Goal: Task Accomplishment & Management: Use online tool/utility

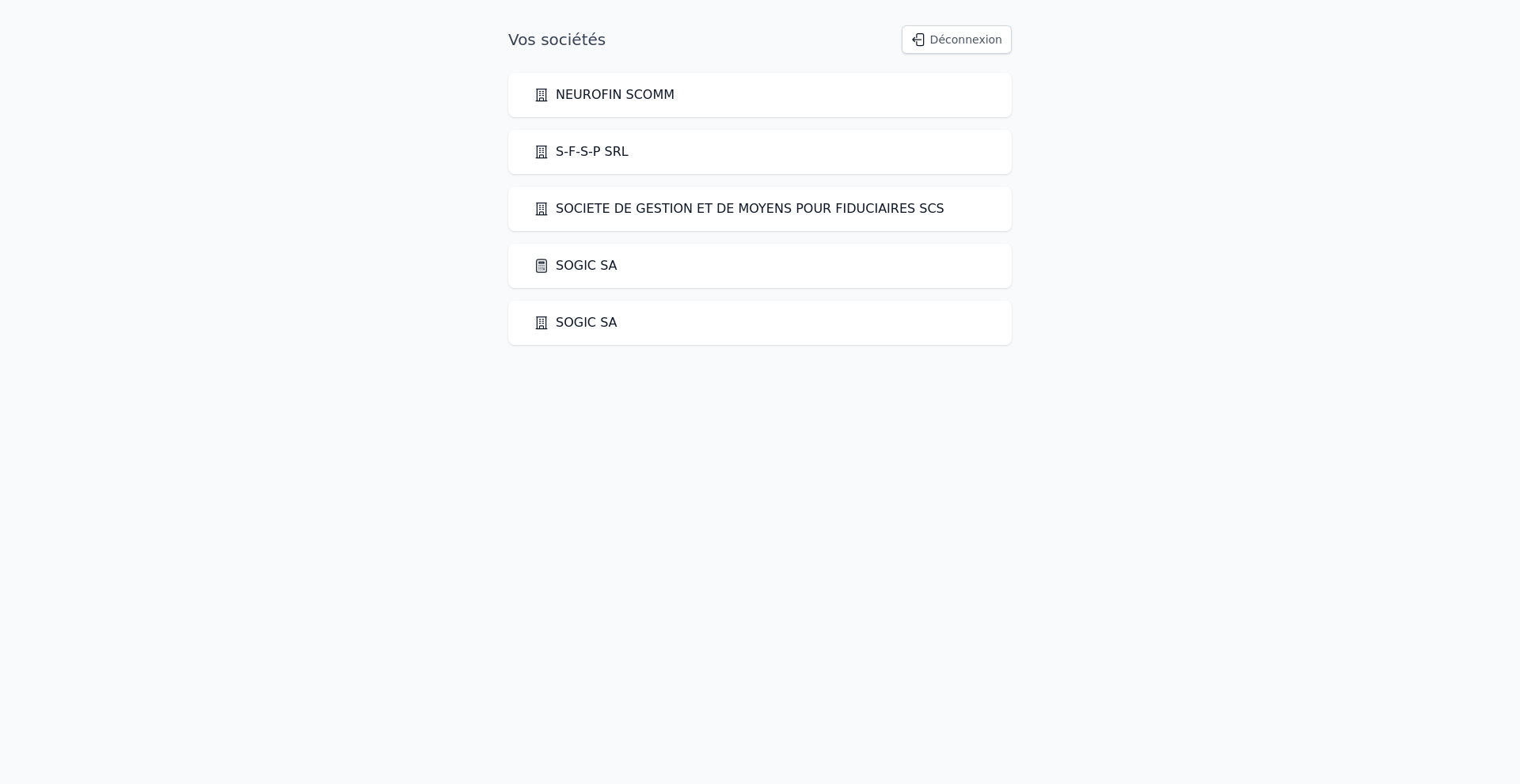
click at [584, 268] on link "SOGIC SA" at bounding box center [576, 265] width 84 height 19
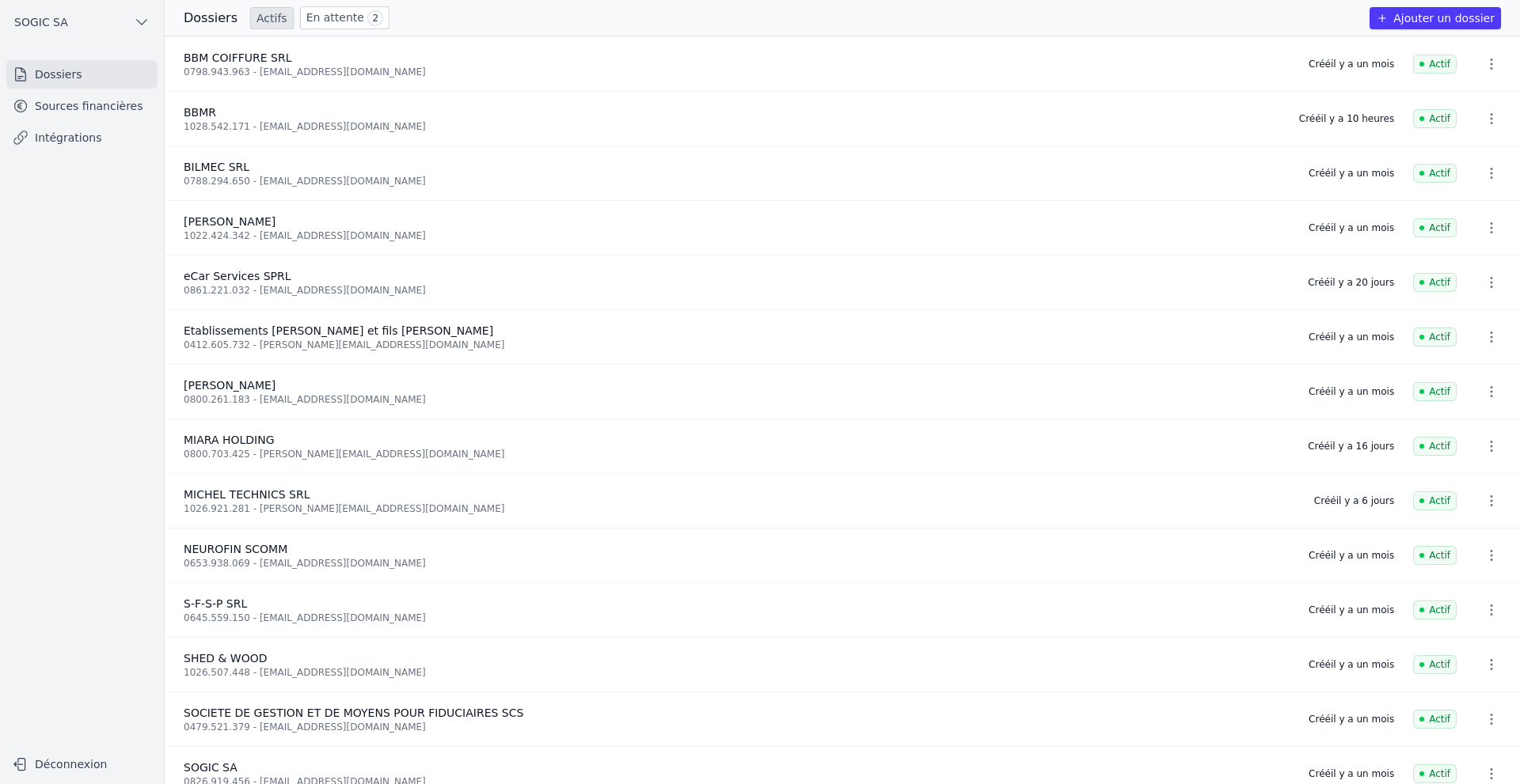
click at [62, 139] on link "Intégrations" at bounding box center [81, 137] width 152 height 28
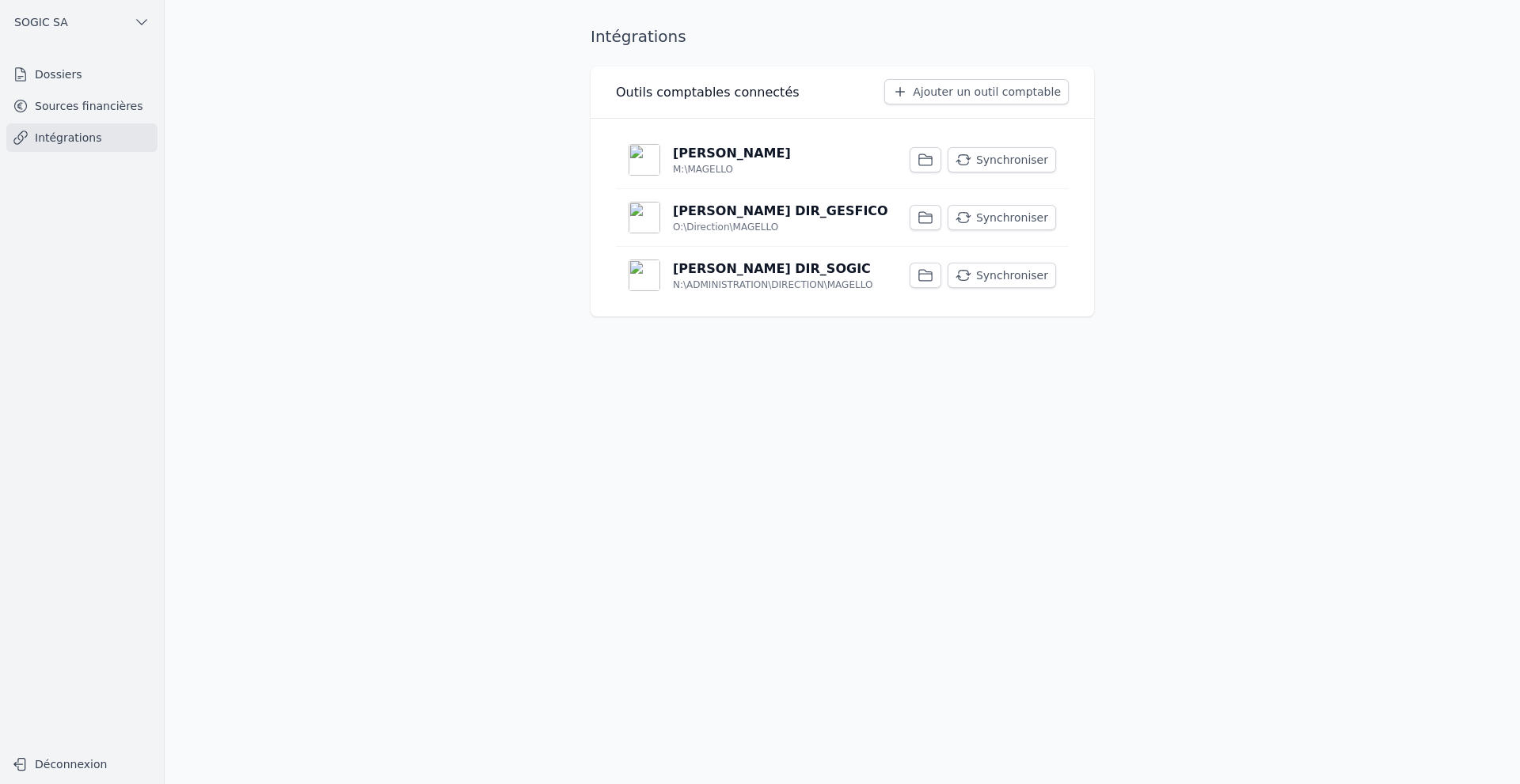
click at [718, 272] on p "[PERSON_NAME] DIR_SOGIC" at bounding box center [772, 269] width 198 height 19
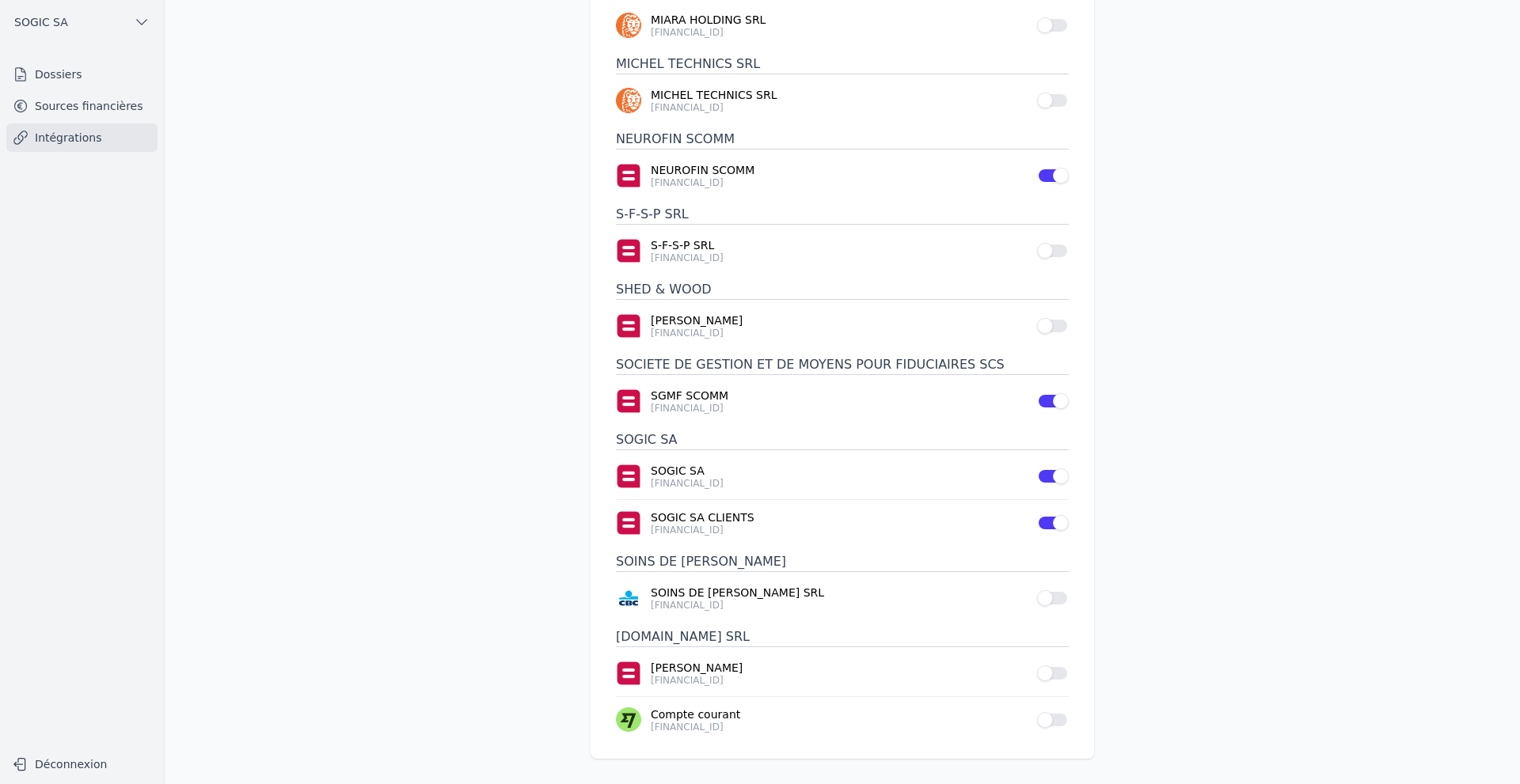
scroll to position [618, 0]
click at [36, 100] on link "Sources financières" at bounding box center [81, 106] width 152 height 28
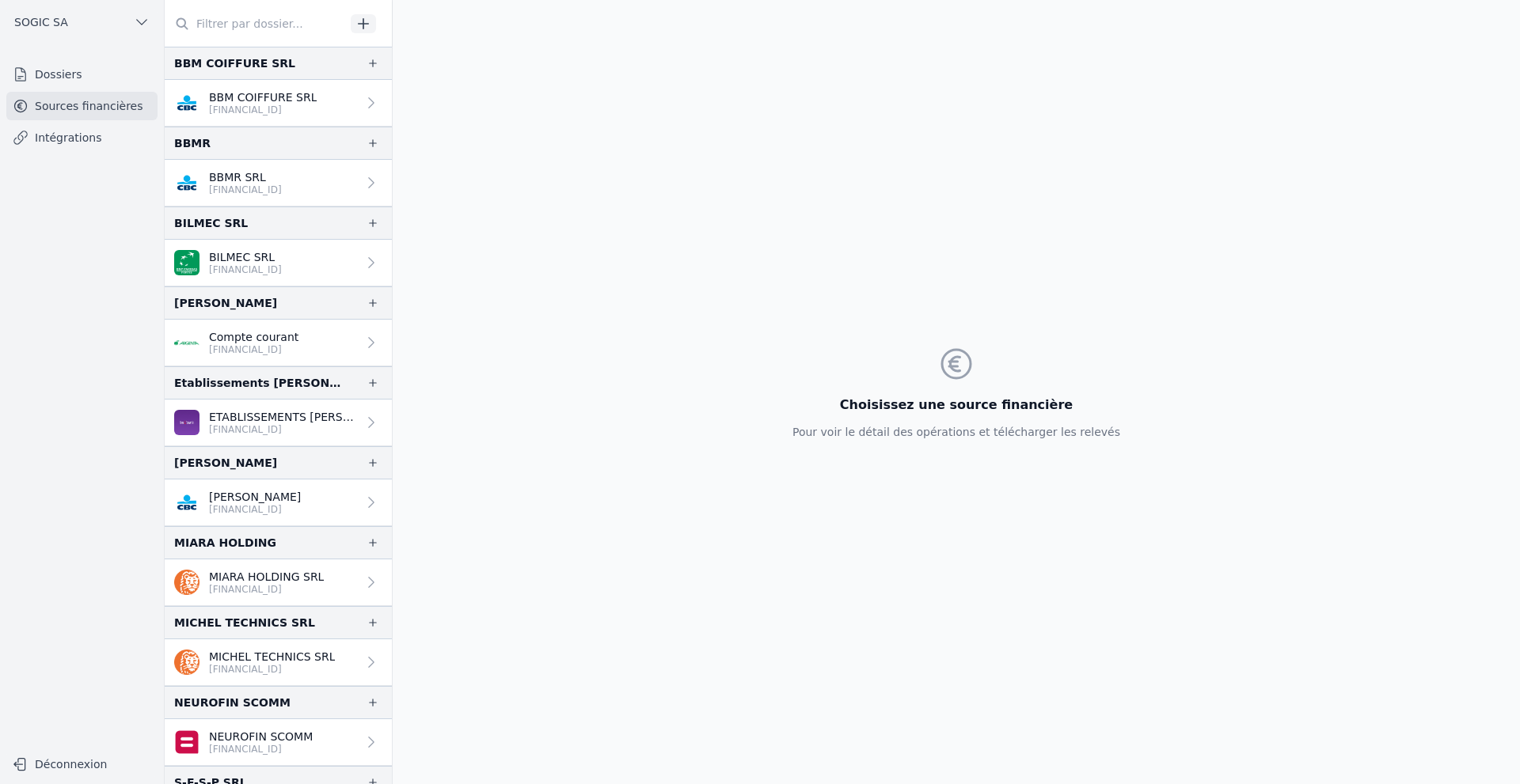
click at [61, 139] on link "Intégrations" at bounding box center [81, 137] width 152 height 28
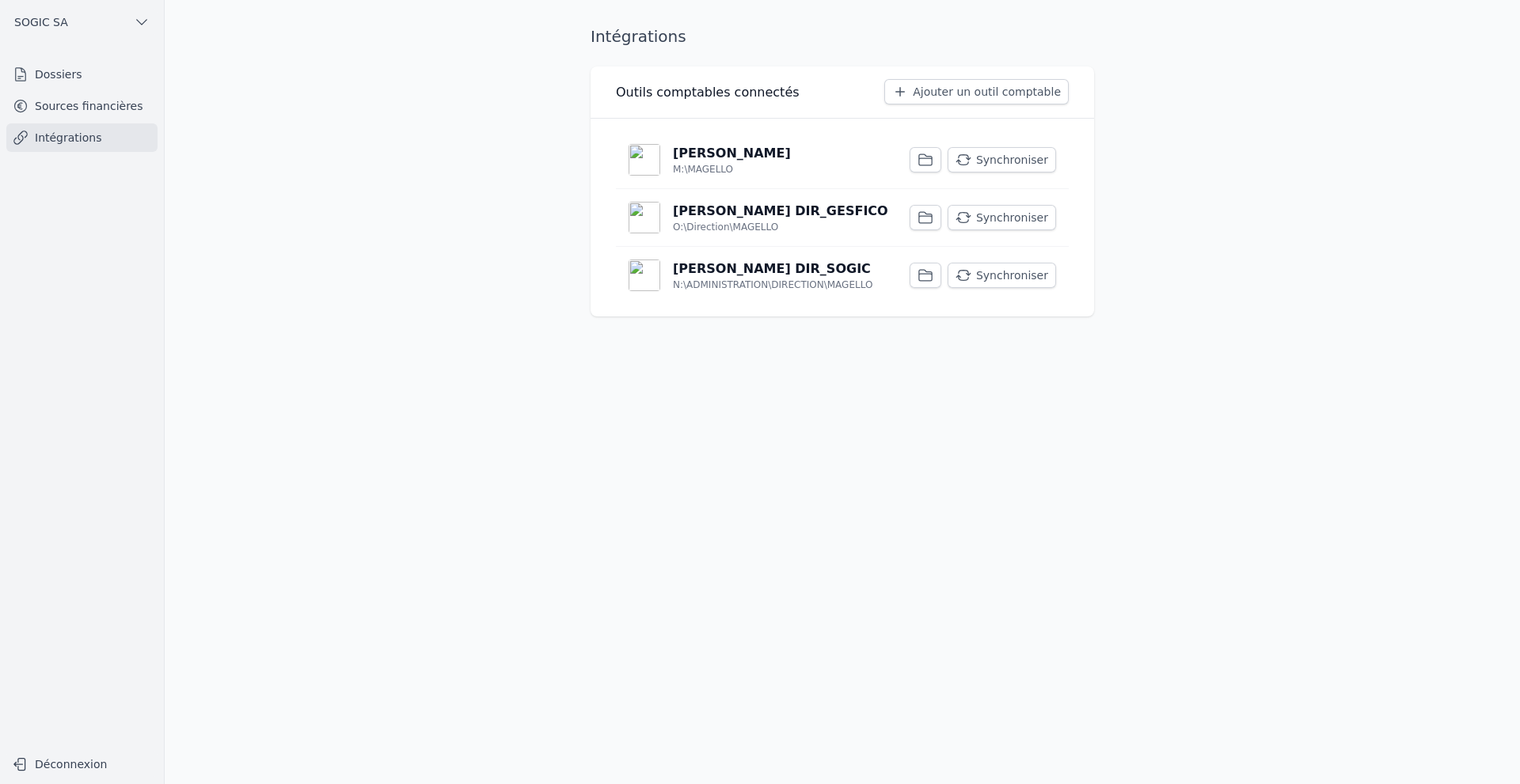
click at [709, 160] on p "[PERSON_NAME]" at bounding box center [732, 152] width 118 height 19
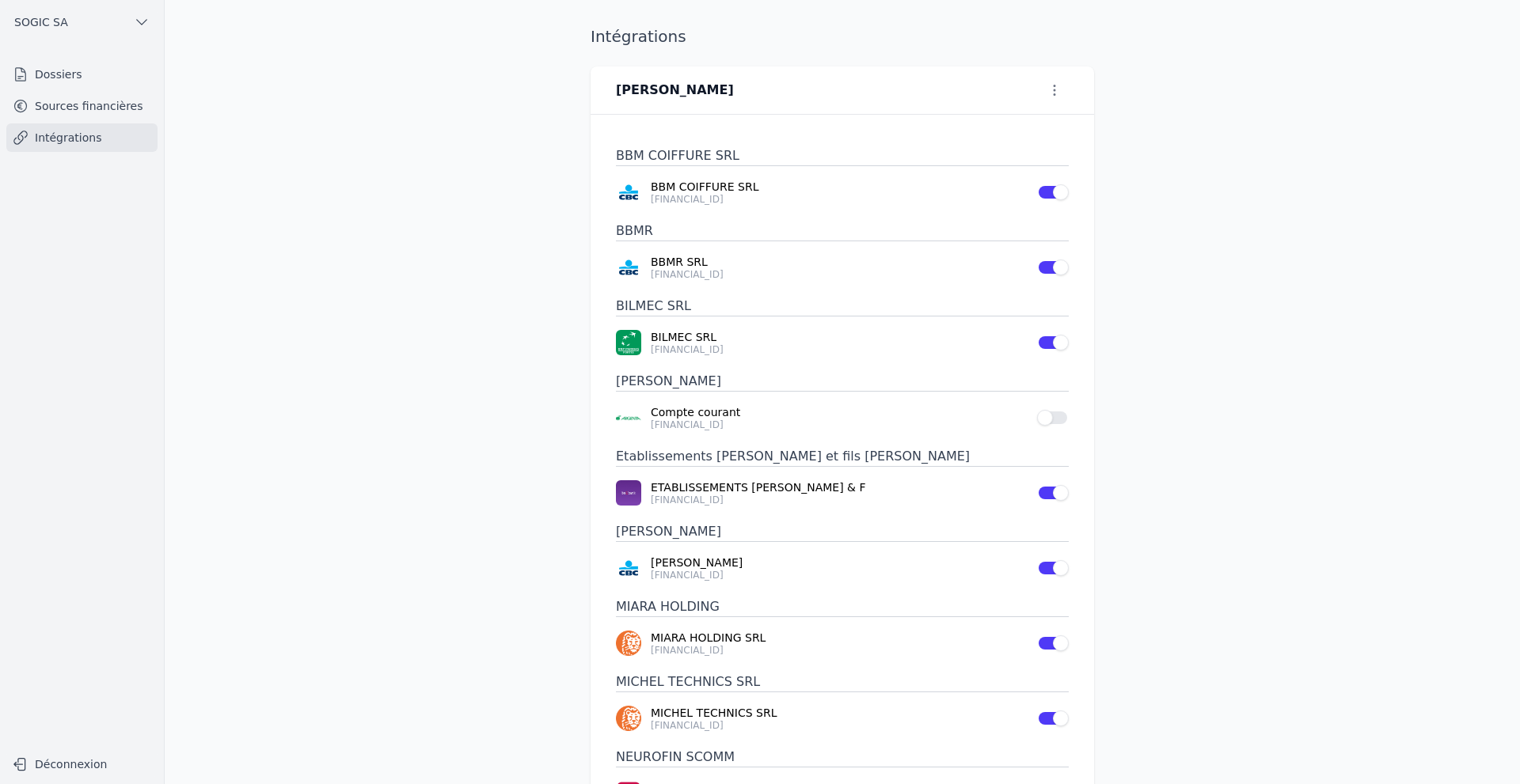
click at [1059, 420] on button "Use setting" at bounding box center [1053, 417] width 31 height 16
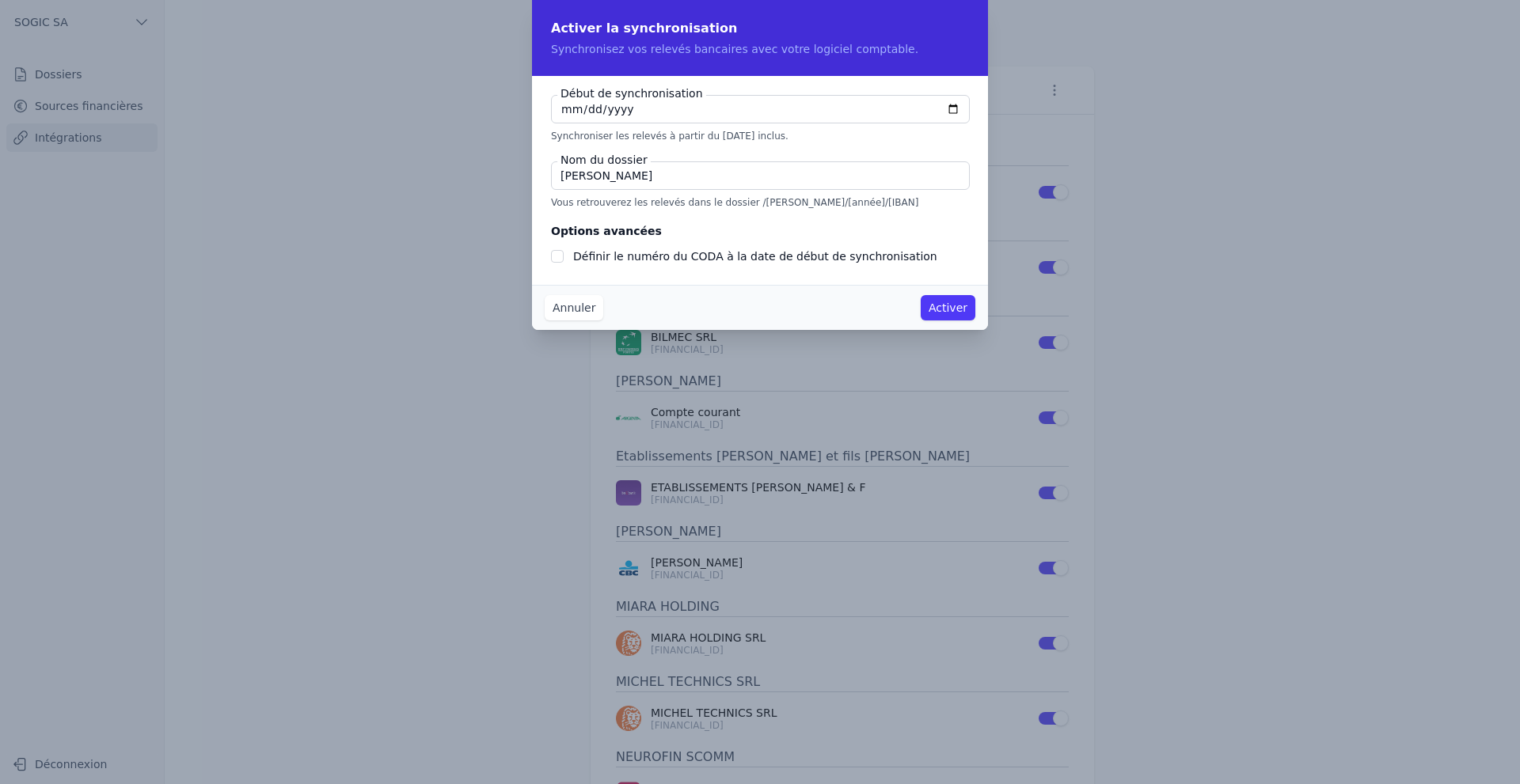
checkbox input "false"
type input "[DATE]"
click at [942, 312] on button "Activer" at bounding box center [949, 308] width 55 height 25
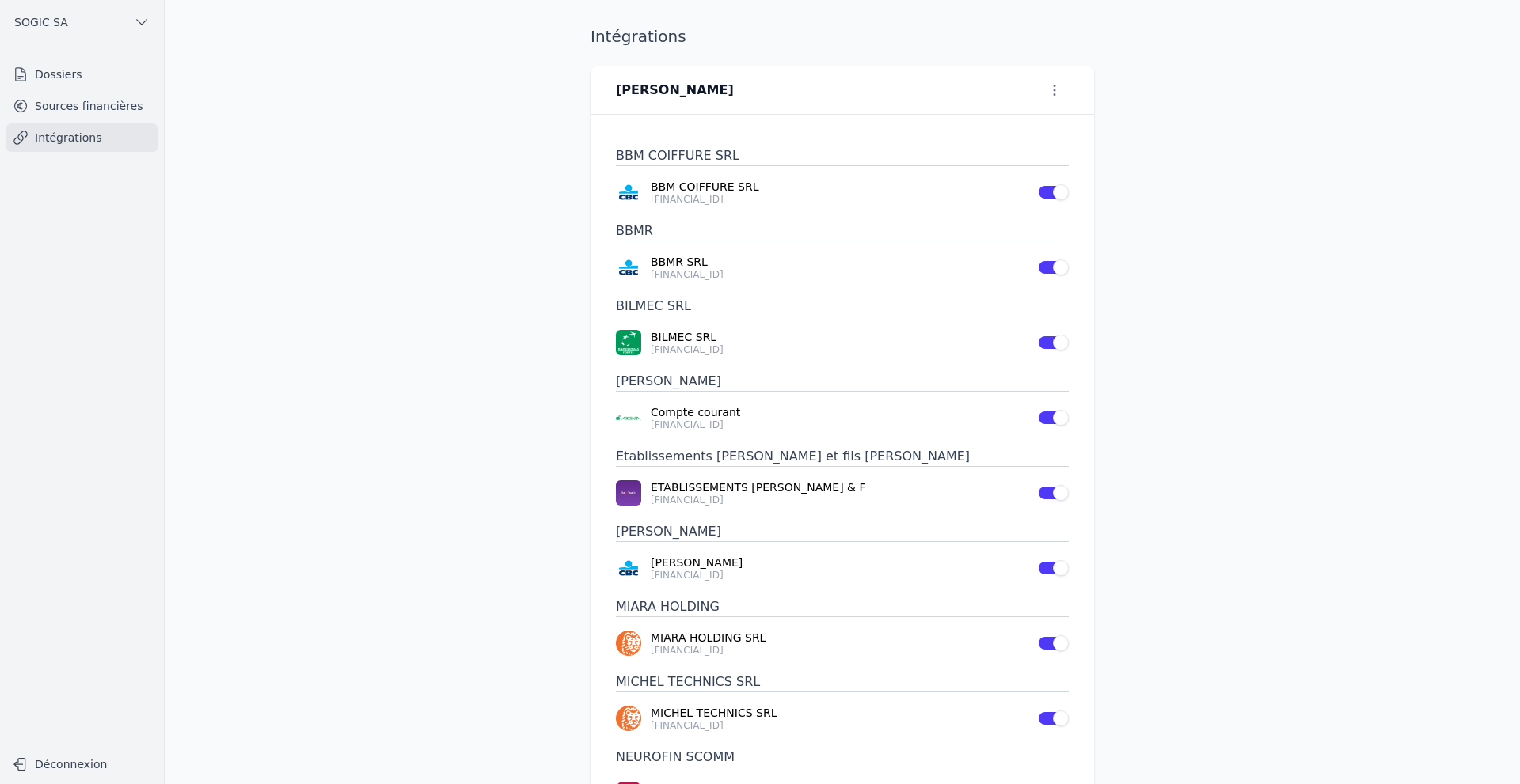
click at [50, 107] on link "Sources financières" at bounding box center [81, 106] width 152 height 28
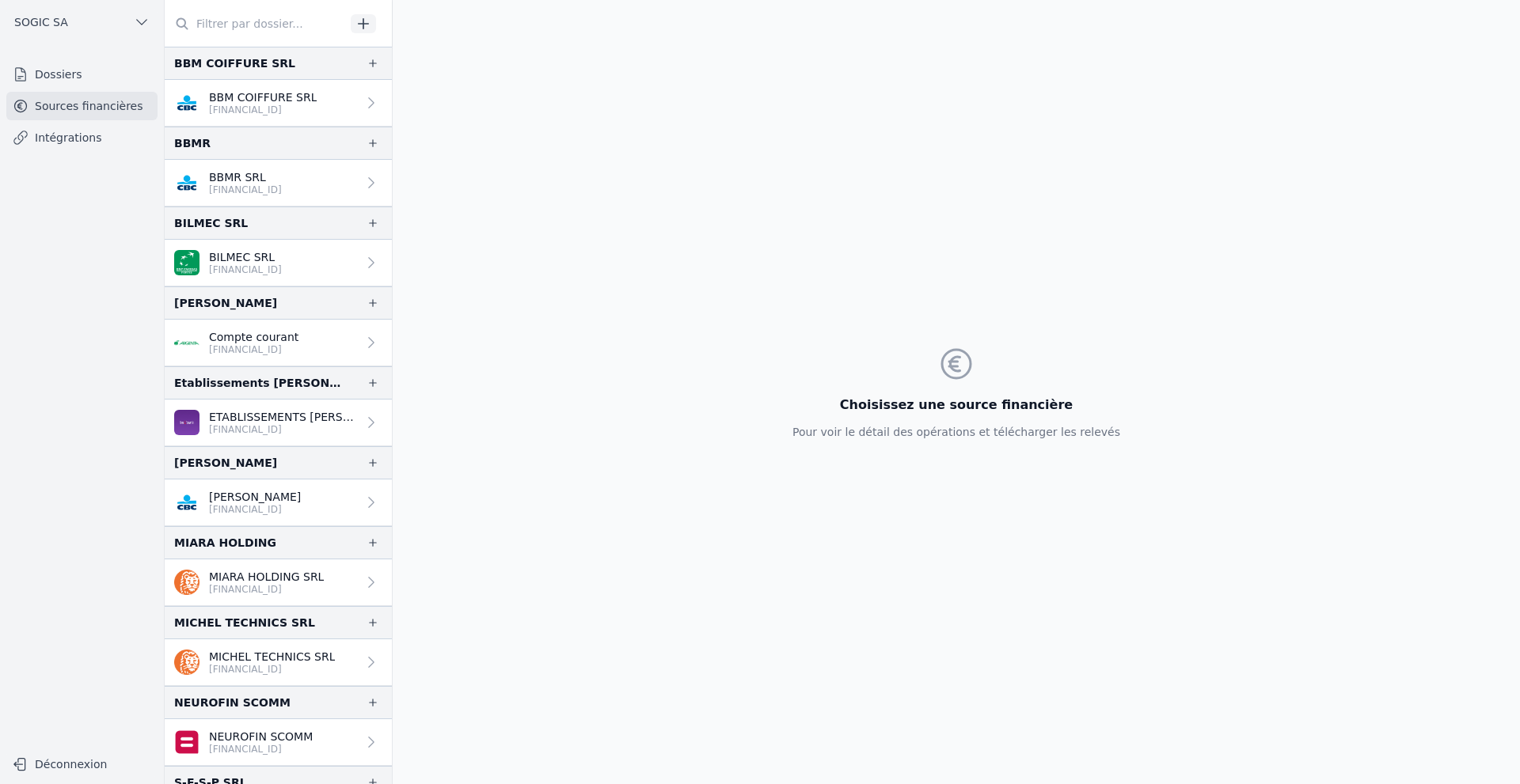
click at [51, 130] on link "Intégrations" at bounding box center [81, 137] width 152 height 28
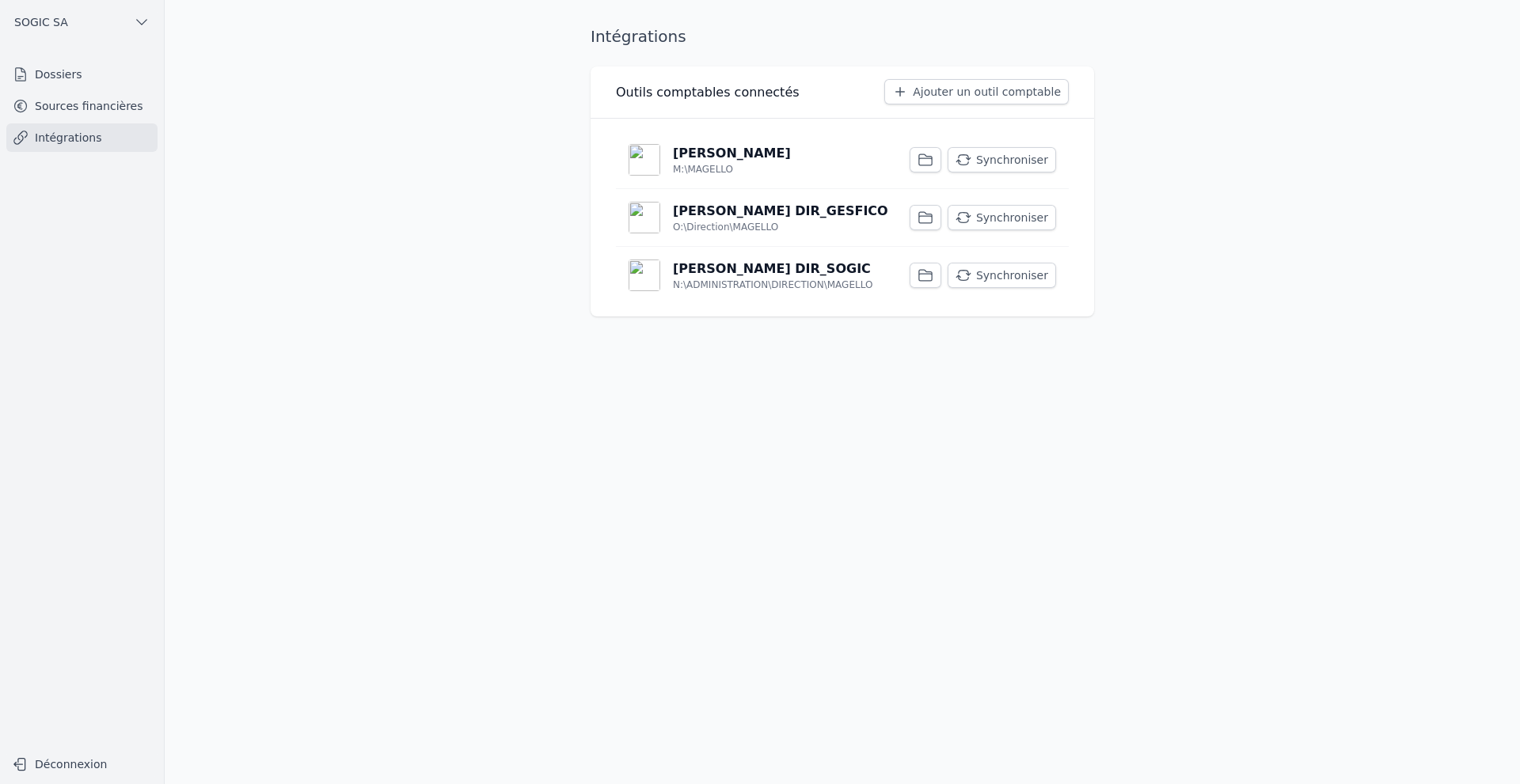
click at [1027, 159] on button "Synchroniser" at bounding box center [1002, 160] width 109 height 25
click at [999, 211] on button "Synchroniser" at bounding box center [1002, 218] width 109 height 25
click at [1015, 272] on button "Synchroniser" at bounding box center [1002, 276] width 109 height 25
click at [69, 110] on link "Sources financières" at bounding box center [81, 106] width 152 height 28
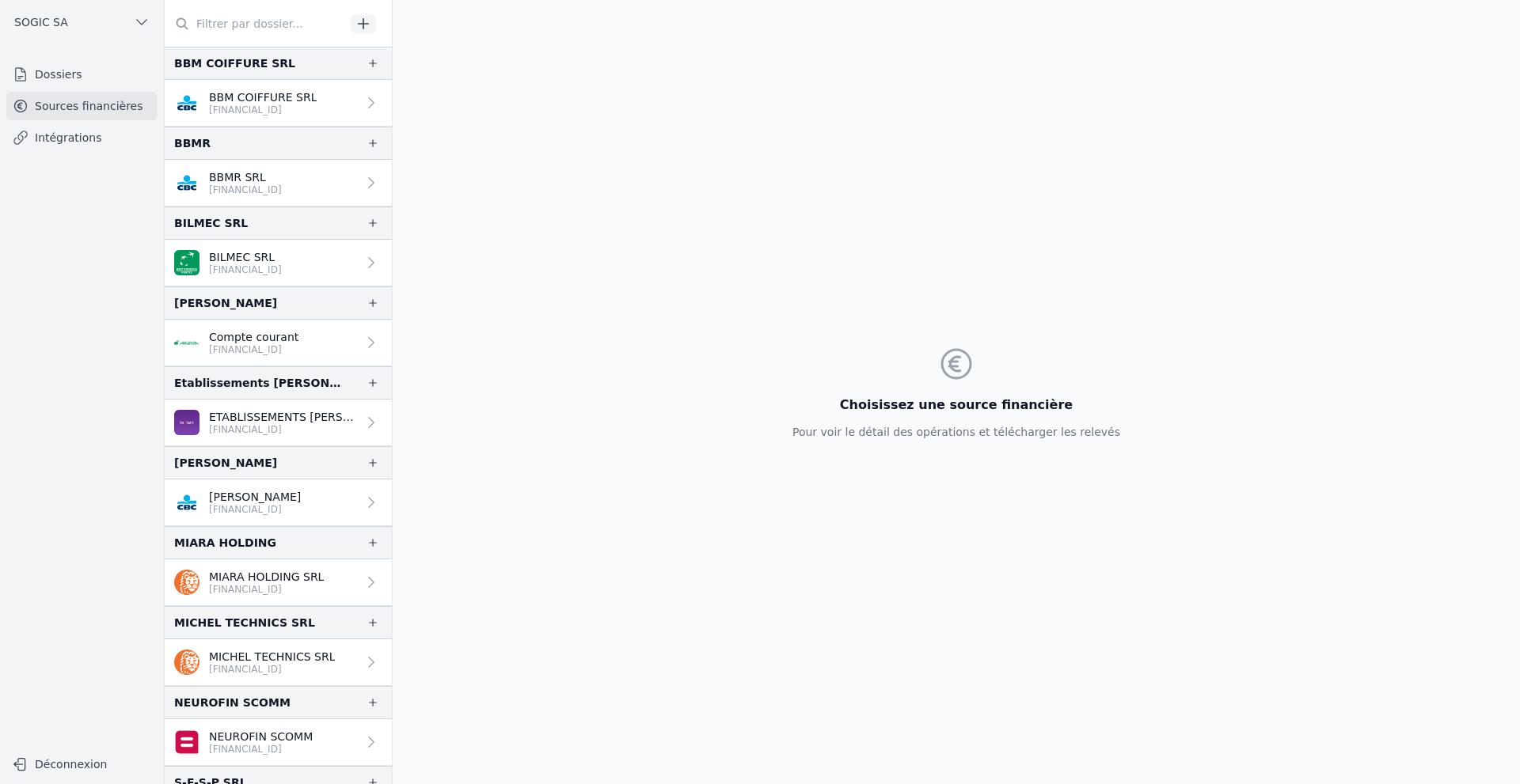
click at [40, 77] on link "Dossiers" at bounding box center [81, 74] width 152 height 28
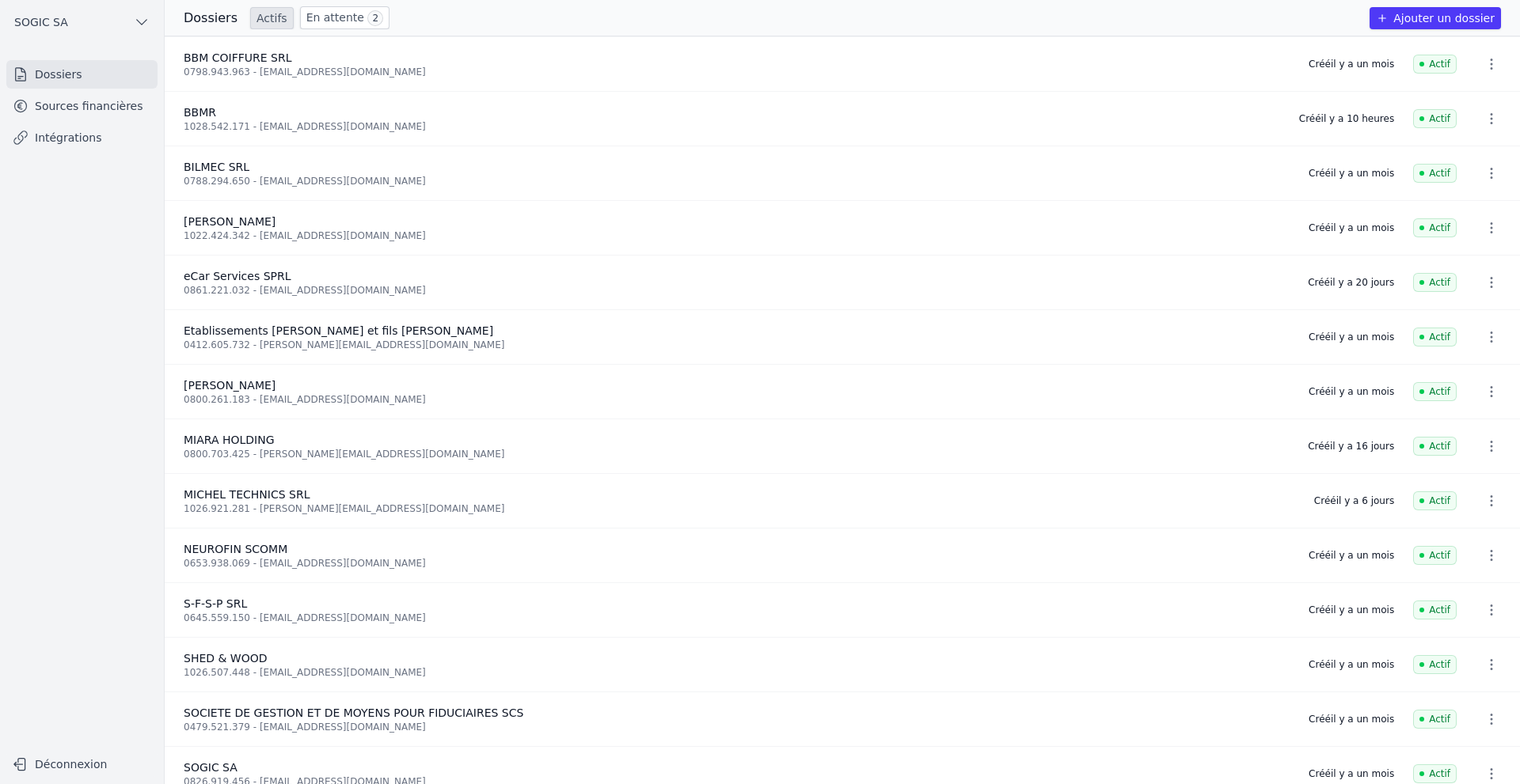
click at [331, 14] on link "En attente 2" at bounding box center [344, 17] width 89 height 22
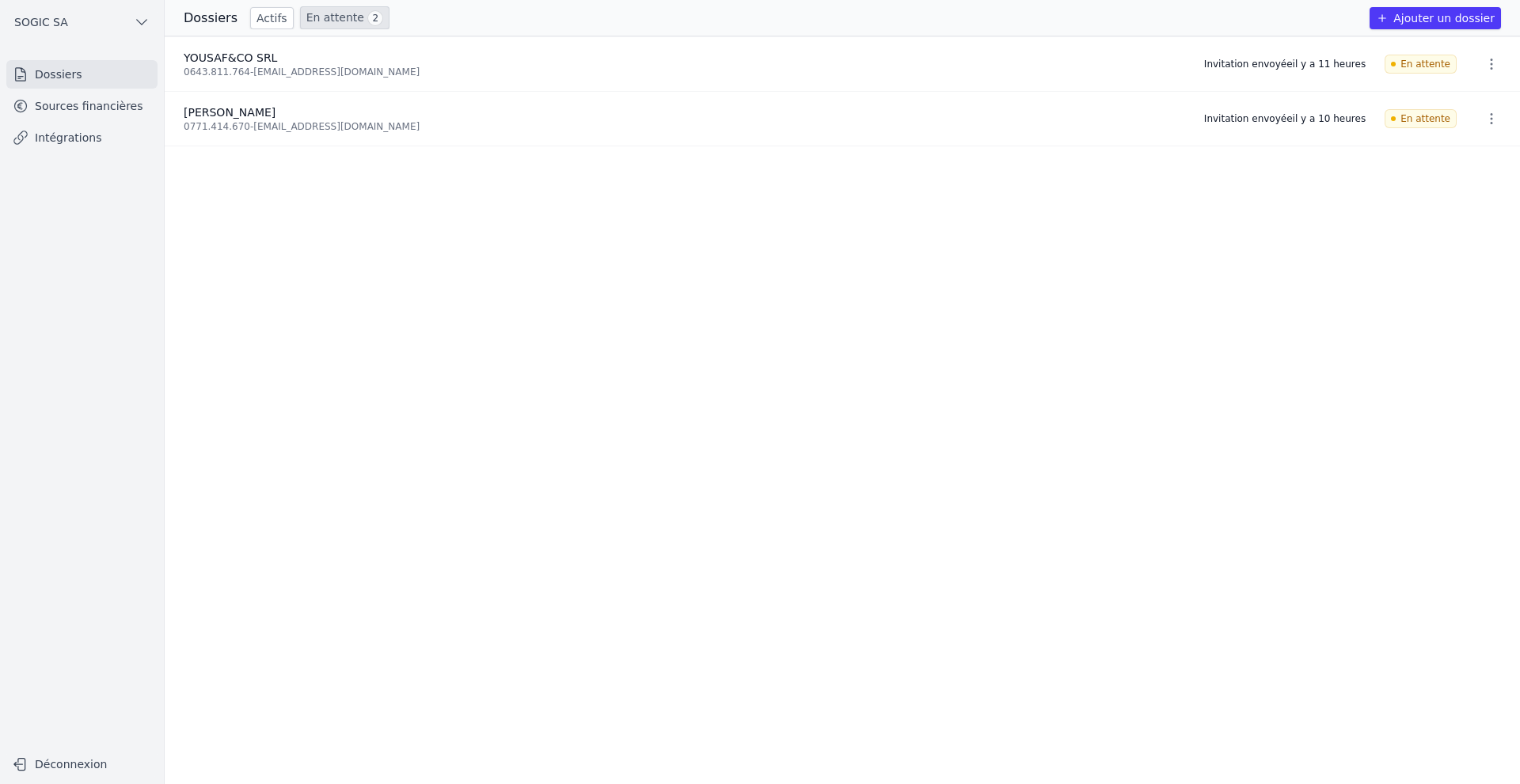
click at [89, 102] on link "Sources financières" at bounding box center [81, 106] width 152 height 28
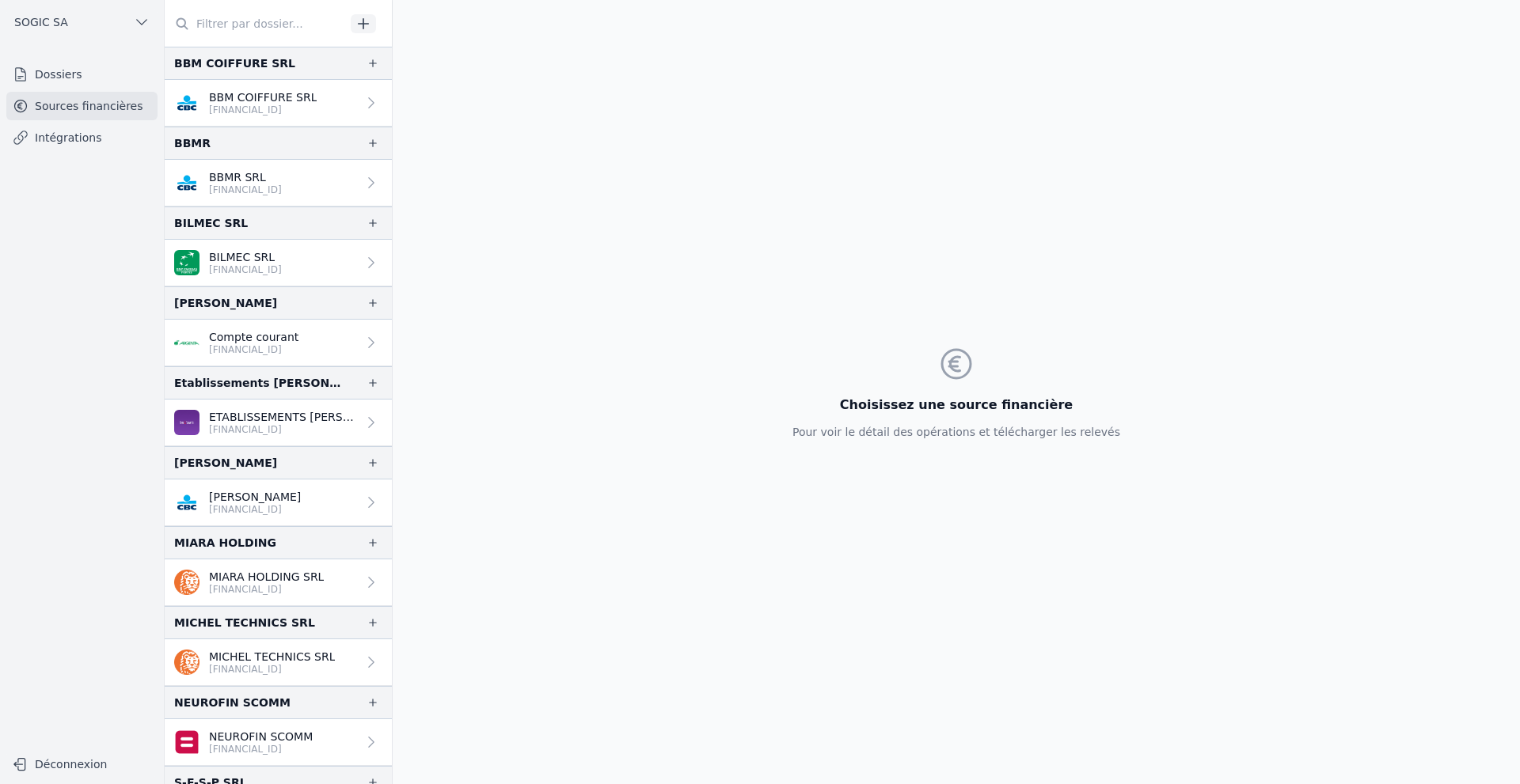
click at [89, 134] on link "Intégrations" at bounding box center [81, 137] width 152 height 28
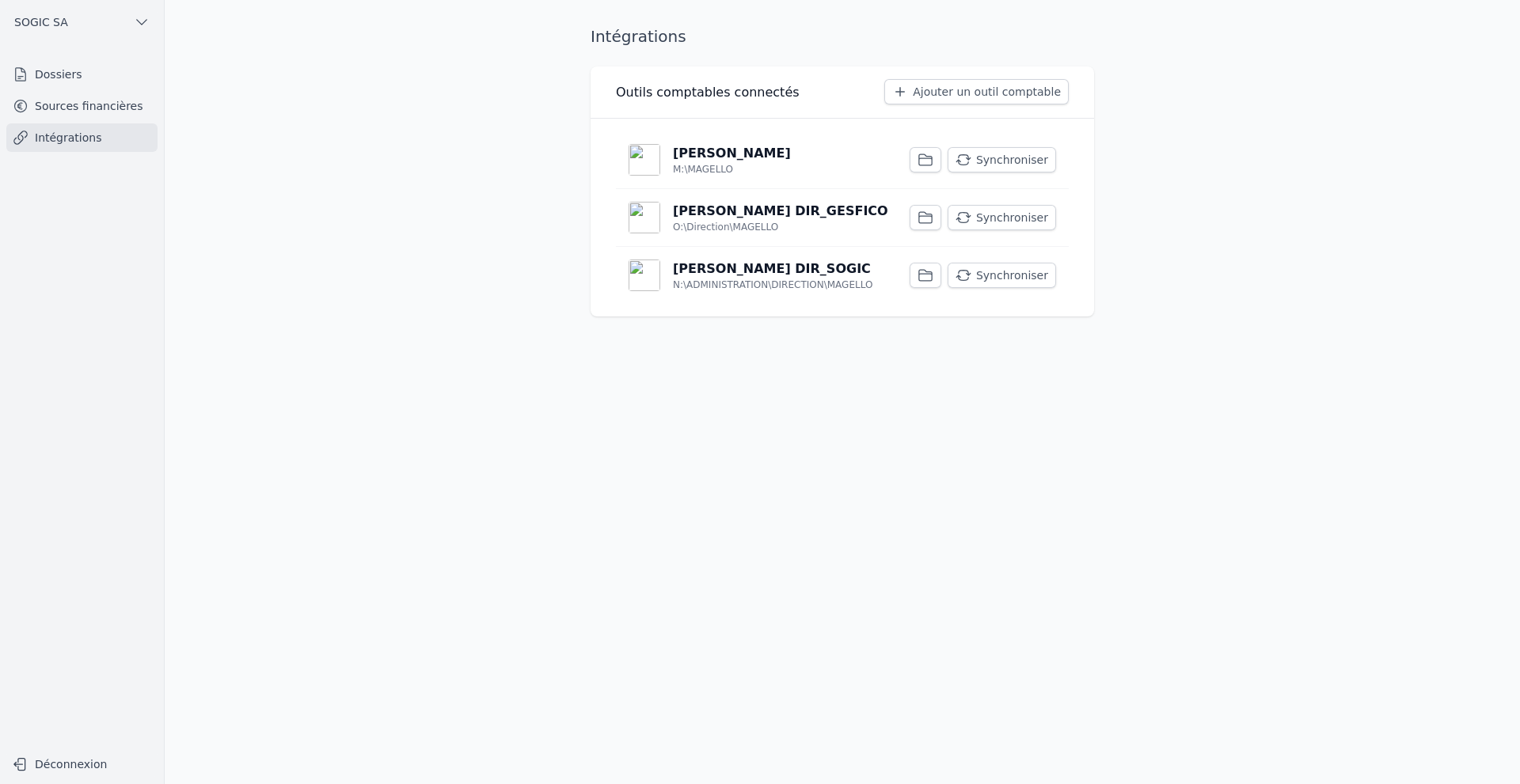
click at [94, 104] on link "Sources financières" at bounding box center [81, 106] width 152 height 28
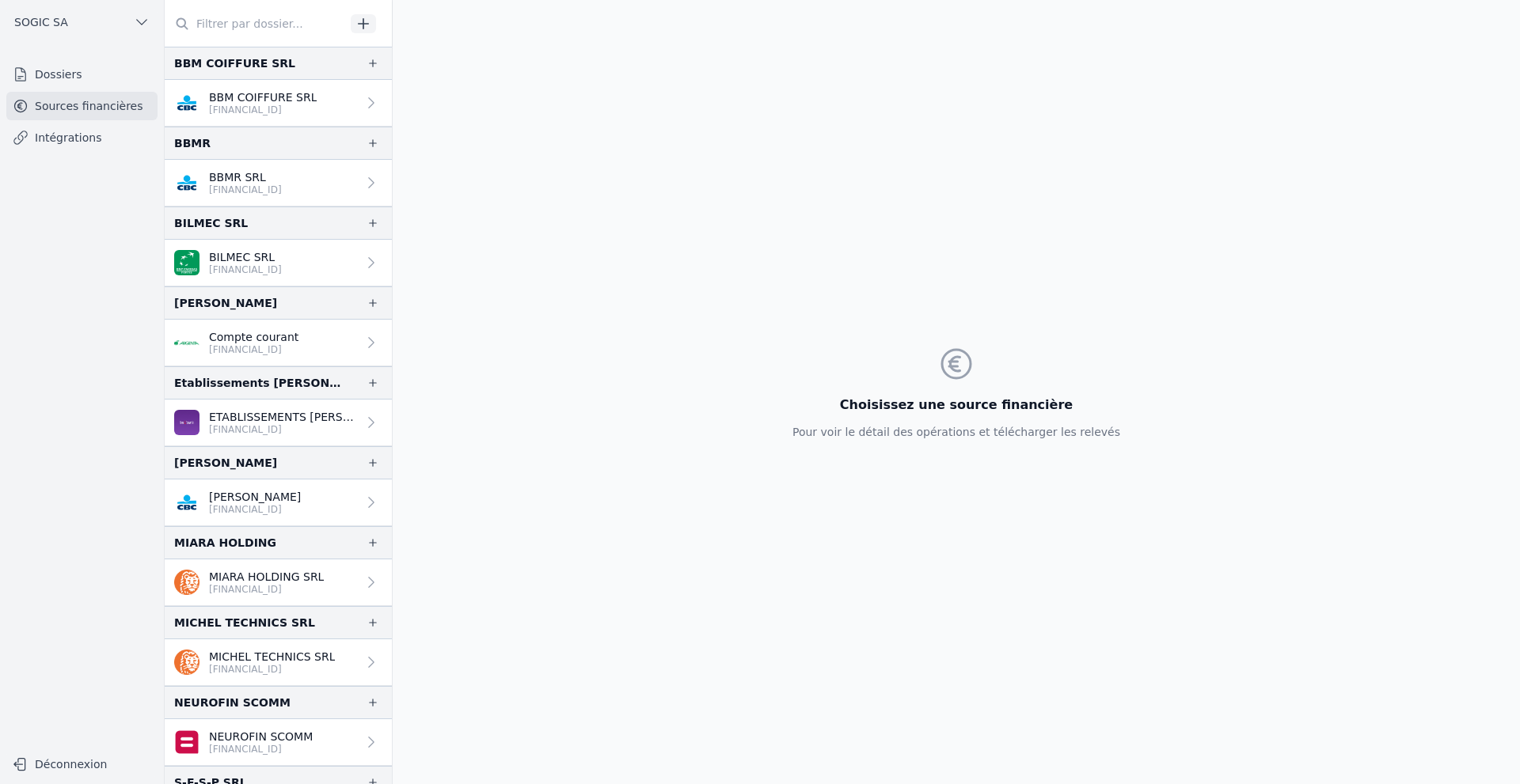
click at [94, 144] on link "Intégrations" at bounding box center [81, 137] width 152 height 28
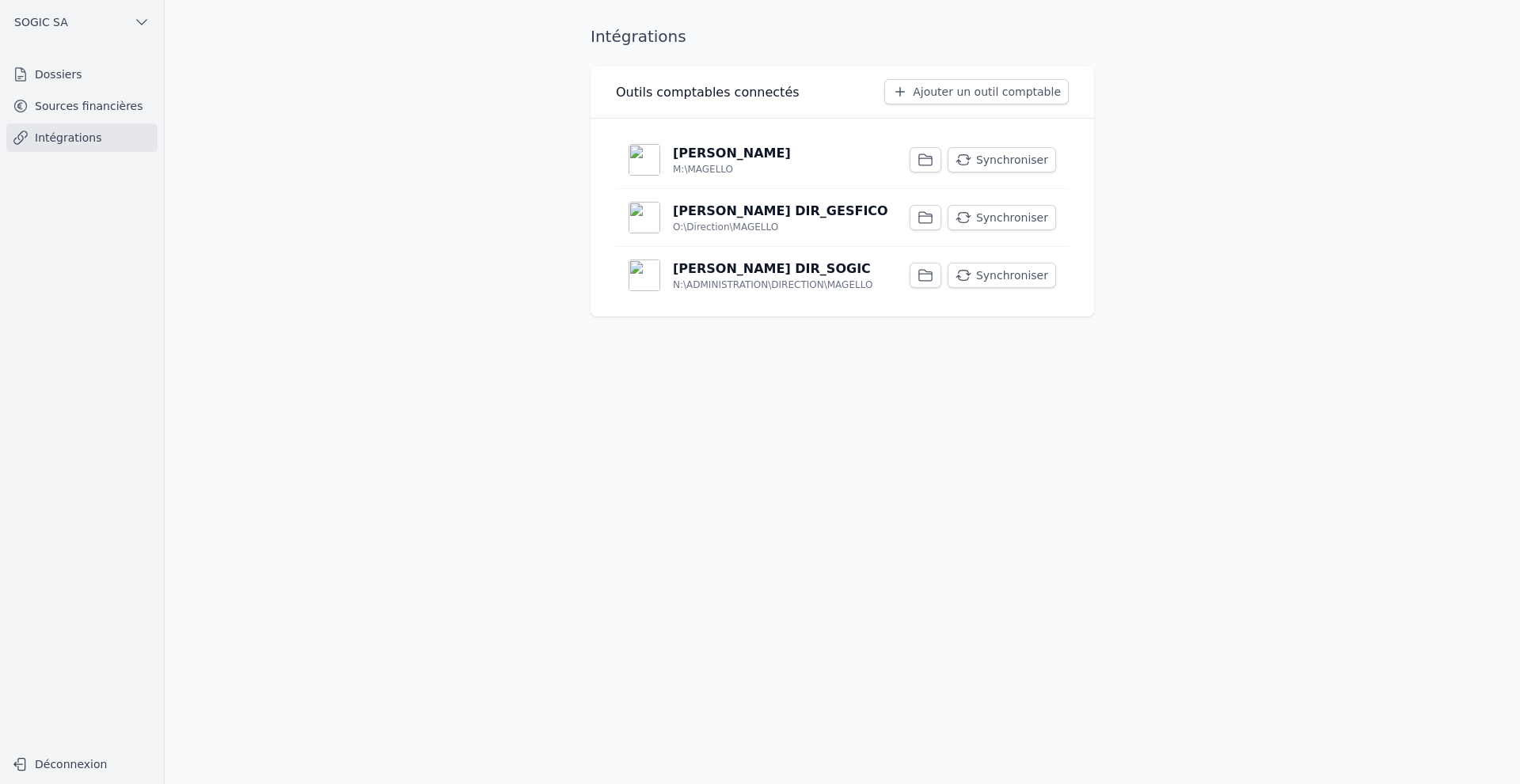
click at [709, 157] on p "[PERSON_NAME]" at bounding box center [732, 152] width 118 height 19
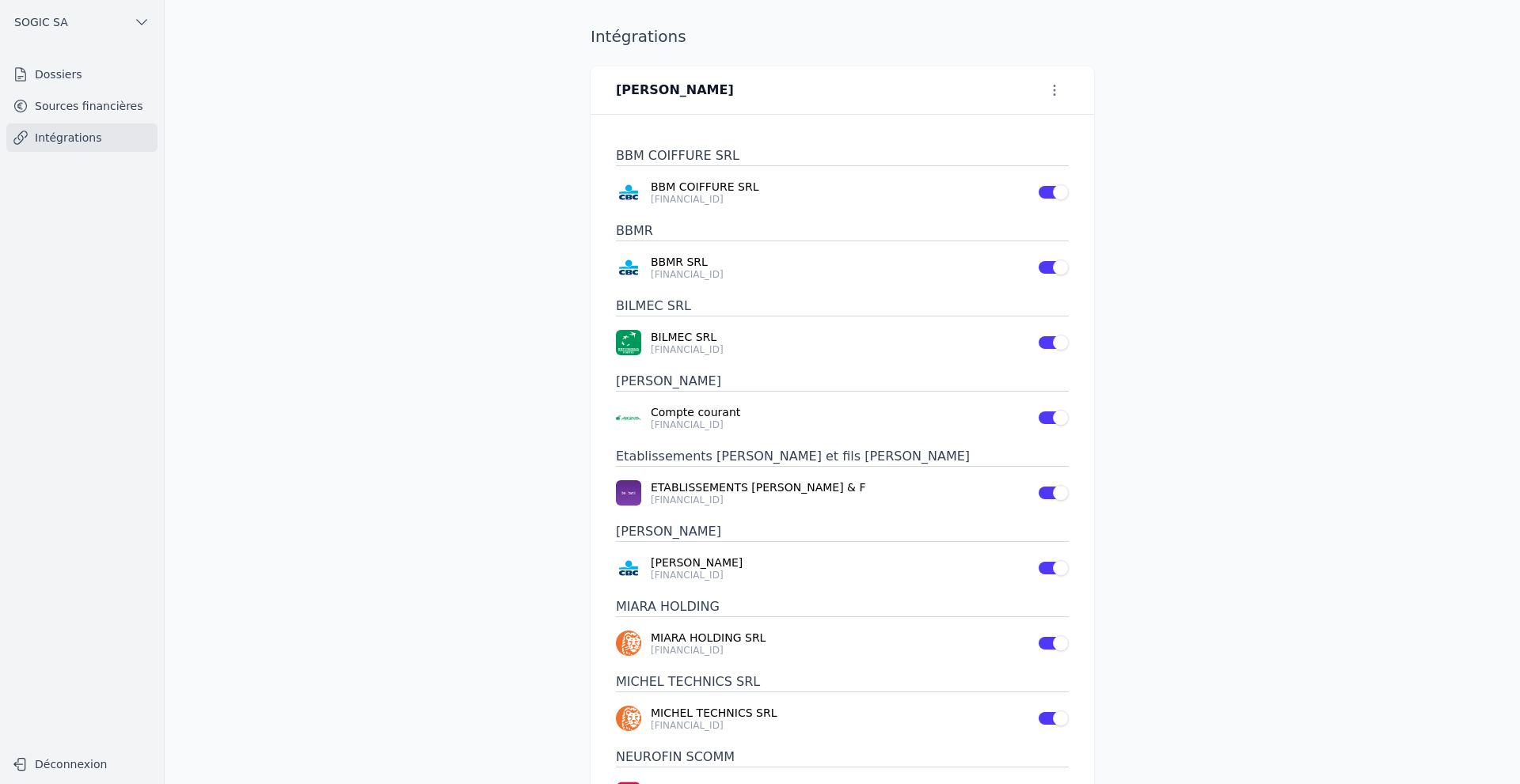
click at [1049, 89] on icon "button" at bounding box center [1054, 90] width 16 height 16
click at [61, 76] on div at bounding box center [760, 392] width 1520 height 784
click at [44, 76] on link "Dossiers" at bounding box center [81, 74] width 152 height 28
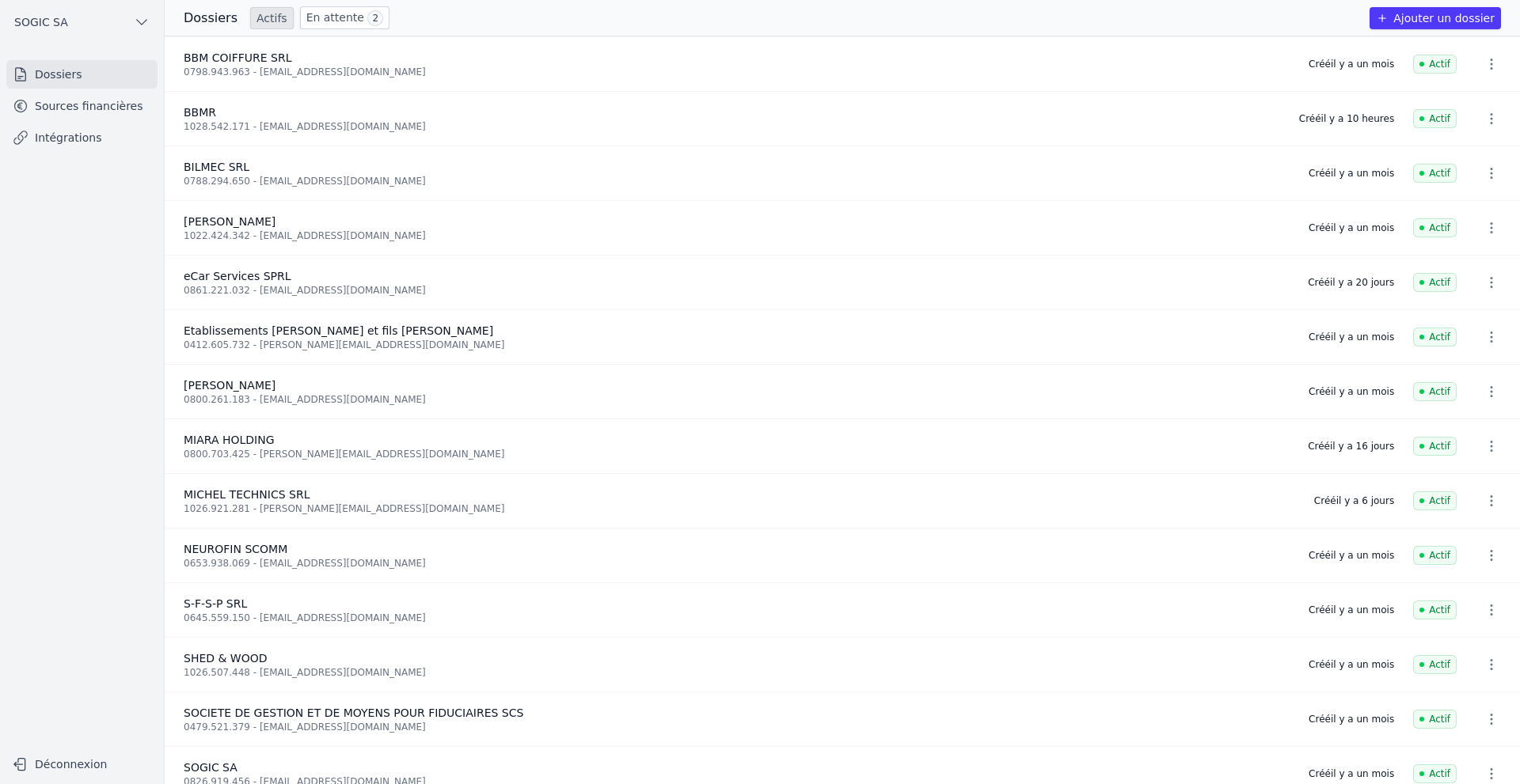
click at [59, 107] on link "Sources financières" at bounding box center [81, 106] width 152 height 28
